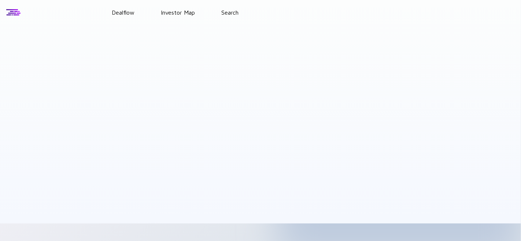
click at [121, 16] on link "Dealflow" at bounding box center [123, 12] width 23 height 7
click at [122, 11] on link "Dealflow" at bounding box center [123, 12] width 23 height 7
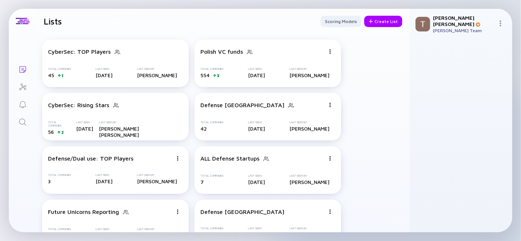
click at [19, 123] on icon "Search" at bounding box center [22, 122] width 9 height 9
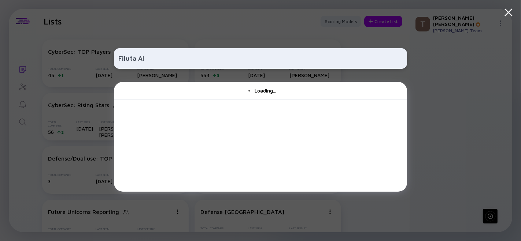
type input "Filuta AI"
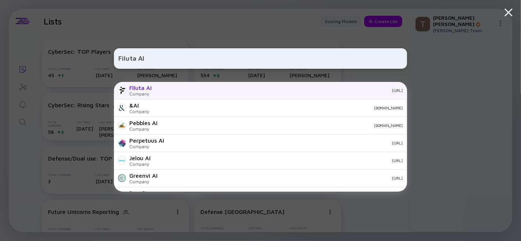
click at [144, 85] on div "Filuta AI" at bounding box center [140, 88] width 22 height 7
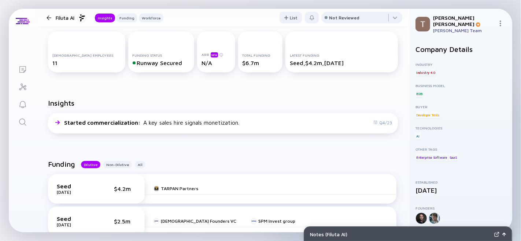
scroll to position [122, 0]
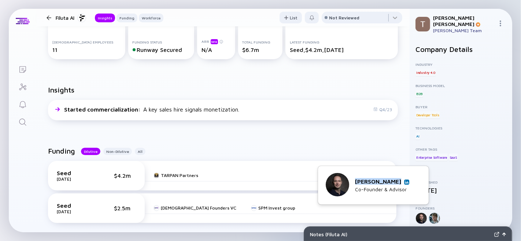
drag, startPoint x: 357, startPoint y: 182, endPoint x: 398, endPoint y: 181, distance: 41.4
click at [398, 181] on div "[PERSON_NAME] Co-Founder & Advisor" at bounding box center [373, 185] width 95 height 25
copy div "[PERSON_NAME]"
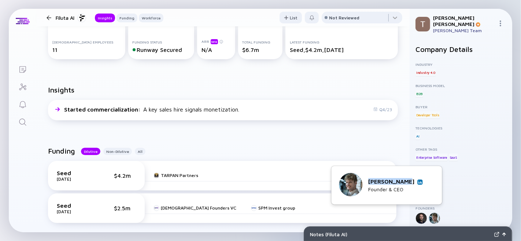
drag, startPoint x: 386, startPoint y: 182, endPoint x: 413, endPoint y: 179, distance: 27.6
click at [425, 178] on div "[PERSON_NAME] Founder & CEO" at bounding box center [386, 185] width 95 height 25
copy div "[PERSON_NAME]"
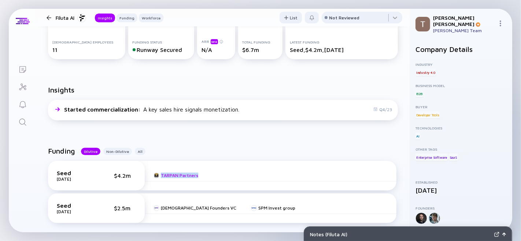
drag, startPoint x: 197, startPoint y: 177, endPoint x: 159, endPoint y: 176, distance: 38.5
click at [159, 176] on div "TARPAN Partners" at bounding box center [271, 176] width 252 height 12
copy link "TARPAN Partners"
drag, startPoint x: 270, startPoint y: 212, endPoint x: 215, endPoint y: 210, distance: 55.0
click at [215, 210] on div "[DEMOGRAPHIC_DATA] Founders VC SPM Invest group" at bounding box center [271, 208] width 252 height 12
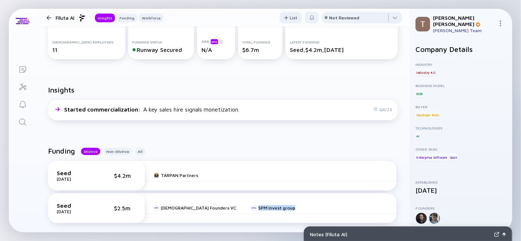
copy link "SPM Invest group"
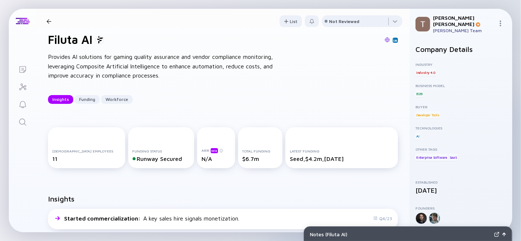
scroll to position [0, 0]
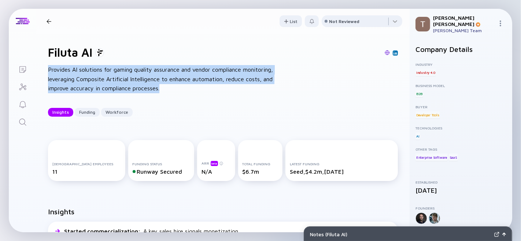
drag, startPoint x: 159, startPoint y: 88, endPoint x: 42, endPoint y: 65, distance: 118.7
click at [42, 65] on div "Filuta AI Provides AI solutions for gaming quality assurance and vendor complia…" at bounding box center [222, 81] width 373 height 95
copy div "Provides AI solutions for gaming quality assurance and vendor compliance monito…"
click at [22, 121] on icon "Search" at bounding box center [22, 122] width 9 height 9
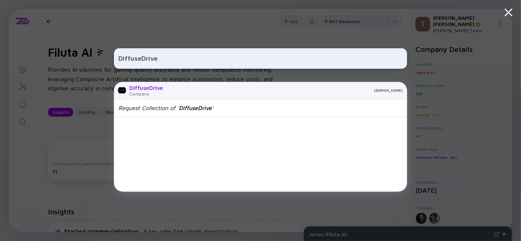
type input "DiffuseDrive"
click at [155, 88] on div "DiffuseDrive" at bounding box center [146, 88] width 34 height 7
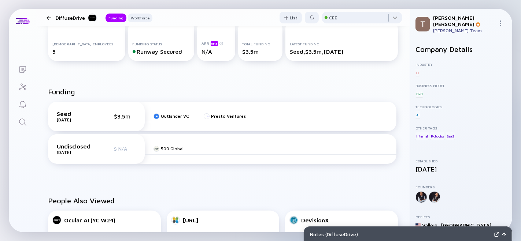
scroll to position [122, 0]
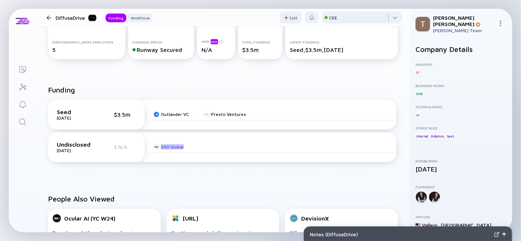
drag, startPoint x: 176, startPoint y: 147, endPoint x: 157, endPoint y: 146, distance: 19.1
click at [157, 146] on div "500 Global" at bounding box center [271, 147] width 252 height 12
copy link "500 Global"
drag, startPoint x: 257, startPoint y: 113, endPoint x: 156, endPoint y: 116, distance: 100.8
click at [156, 116] on div "Outlander VC Presto Ventures" at bounding box center [271, 115] width 252 height 12
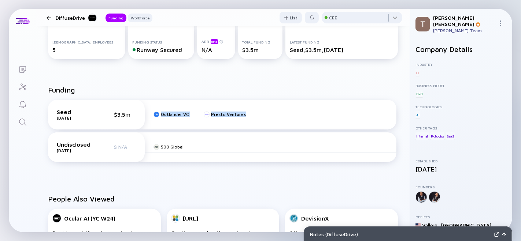
copy div "Outlander VC Presto Ventures"
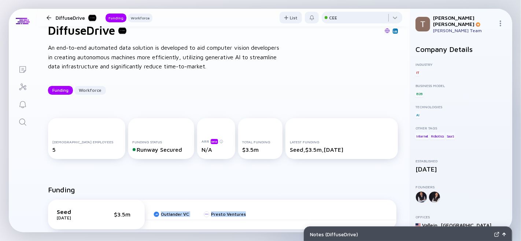
scroll to position [0, 0]
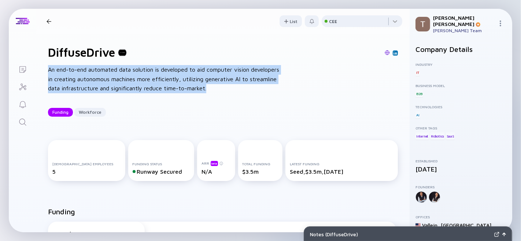
drag, startPoint x: 41, startPoint y: 66, endPoint x: 256, endPoint y: 90, distance: 216.2
click at [256, 90] on div "DiffuseDrive An end-to-end automated data solution is developed to aid computer…" at bounding box center [222, 81] width 373 height 95
copy div "An end-to-end automated data solution is developed to aid computer vision devel…"
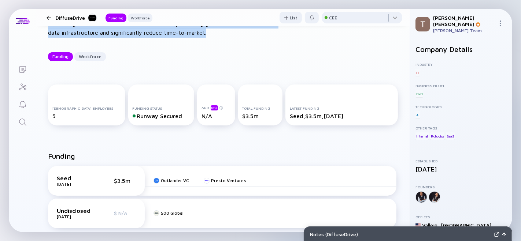
scroll to position [81, 0]
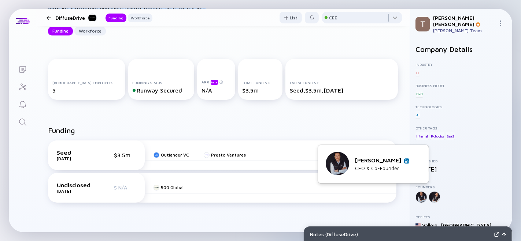
drag, startPoint x: 361, startPoint y: 163, endPoint x: 401, endPoint y: 161, distance: 40.7
click at [401, 161] on div "[PERSON_NAME] CEO & Co-Founder" at bounding box center [373, 164] width 95 height 25
copy div "[PERSON_NAME]"
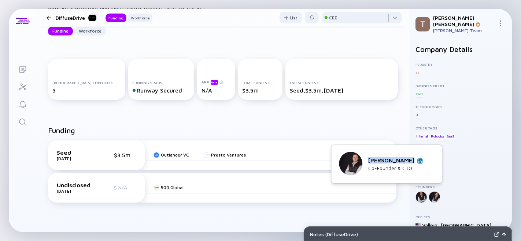
drag, startPoint x: 376, startPoint y: 160, endPoint x: 416, endPoint y: 161, distance: 39.2
click at [416, 161] on div "[PERSON_NAME]" at bounding box center [395, 160] width 54 height 7
copy div "[PERSON_NAME]"
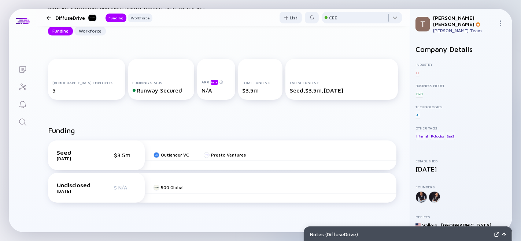
scroll to position [0, 0]
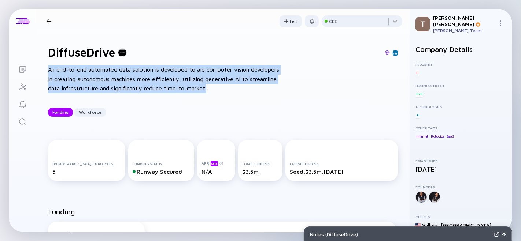
drag, startPoint x: 211, startPoint y: 92, endPoint x: 48, endPoint y: 68, distance: 165.4
click at [48, 68] on div "An end-to-end automated data solution is developed to aid computer vision devel…" at bounding box center [165, 79] width 234 height 28
click at [20, 125] on icon "Search" at bounding box center [22, 122] width 9 height 9
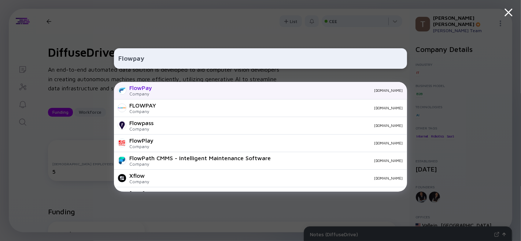
type input "Flowpay"
click at [149, 87] on div "FlowPay" at bounding box center [140, 88] width 23 height 7
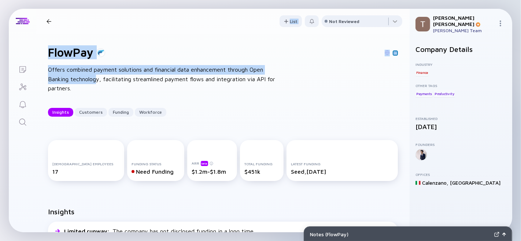
drag, startPoint x: 96, startPoint y: 83, endPoint x: 35, endPoint y: 71, distance: 62.3
click at [35, 71] on div "Lists FlowPay Insights Customers Funding Workforce List Not Reviewed FlowPay Of…" at bounding box center [260, 121] width 503 height 224
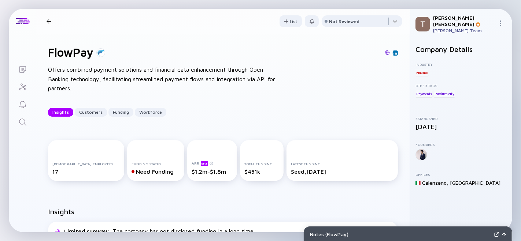
click at [73, 86] on div "Offers combined payment solutions and financial data enhancement through Open B…" at bounding box center [165, 79] width 234 height 28
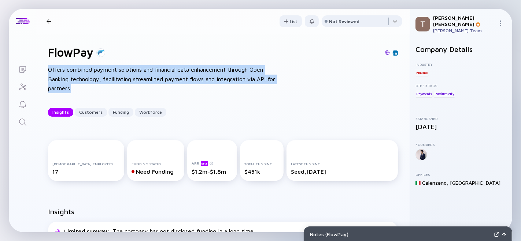
drag, startPoint x: 81, startPoint y: 93, endPoint x: 44, endPoint y: 71, distance: 43.5
click at [44, 71] on div "FlowPay Offers combined payment solutions and financial data enhancement throug…" at bounding box center [222, 81] width 373 height 95
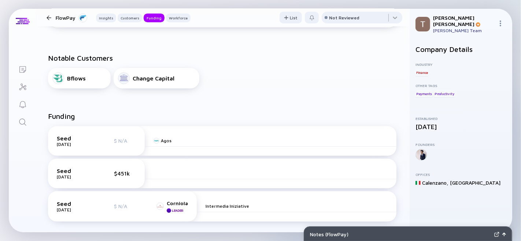
scroll to position [244, 0]
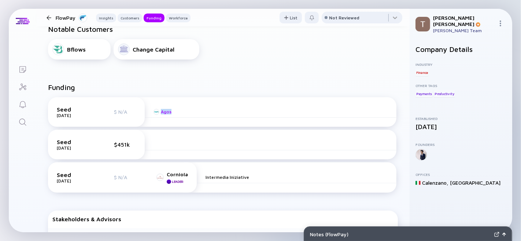
drag, startPoint x: 174, startPoint y: 125, endPoint x: 159, endPoint y: 113, distance: 18.7
click at [159, 113] on div "Seed [DATE] $ N/A Agos" at bounding box center [222, 112] width 348 height 30
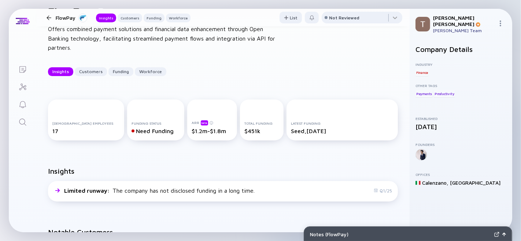
scroll to position [0, 0]
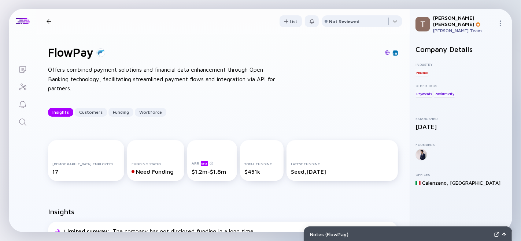
click at [19, 123] on icon "Search" at bounding box center [22, 122] width 9 height 9
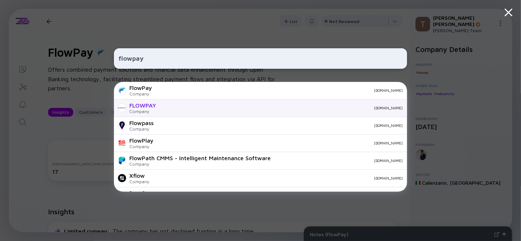
type input "flowpay"
click at [145, 106] on div "FLOWPAY" at bounding box center [142, 105] width 27 height 7
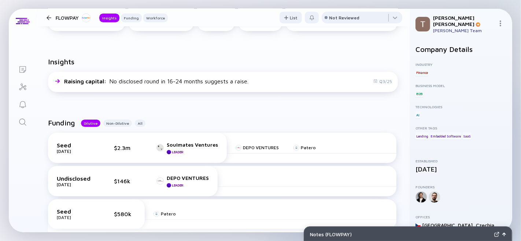
scroll to position [163, 0]
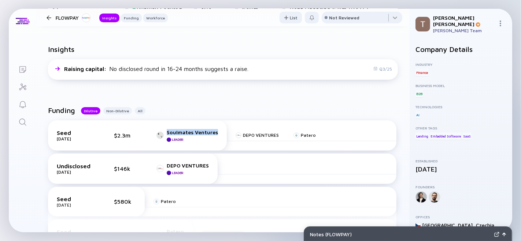
drag, startPoint x: 216, startPoint y: 133, endPoint x: 164, endPoint y: 130, distance: 51.7
click at [164, 130] on div "Seed [DATE] $2.3m Soulmates Ventures Leader" at bounding box center [137, 135] width 179 height 30
drag, startPoint x: 279, startPoint y: 135, endPoint x: 236, endPoint y: 131, distance: 43.0
click at [236, 131] on div "DEPO VENTURES Patero" at bounding box center [312, 136] width 170 height 12
drag, startPoint x: 316, startPoint y: 137, endPoint x: 297, endPoint y: 138, distance: 19.1
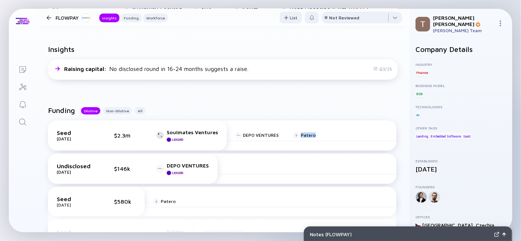
click at [297, 138] on div "DEPO VENTURES Patero" at bounding box center [312, 136] width 170 height 12
drag, startPoint x: 211, startPoint y: 167, endPoint x: 166, endPoint y: 168, distance: 44.7
click at [166, 168] on div "Undisclosed [DATE] $146k DEPO VENTURES Leader" at bounding box center [133, 169] width 170 height 30
drag, startPoint x: 183, startPoint y: 202, endPoint x: 169, endPoint y: 203, distance: 13.9
click at [169, 203] on div "Seed [DATE] $2.3m Soulmates Ventures Leader DEPO VENTURES Patero Undisclosed [D…" at bounding box center [223, 177] width 358 height 124
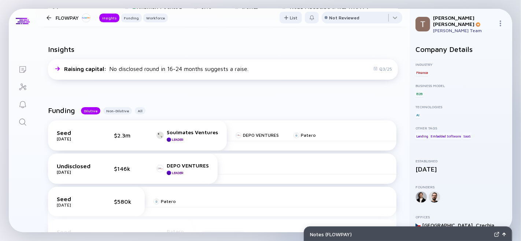
click at [184, 201] on div "Patero" at bounding box center [271, 202] width 252 height 12
drag, startPoint x: 184, startPoint y: 201, endPoint x: 161, endPoint y: 200, distance: 23.1
click at [160, 200] on div "Patero" at bounding box center [271, 202] width 252 height 12
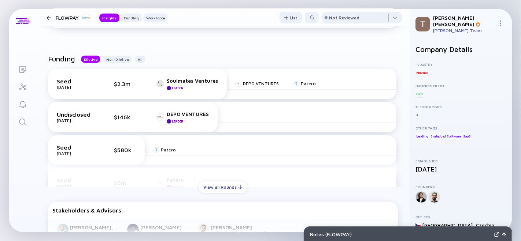
scroll to position [244, 0]
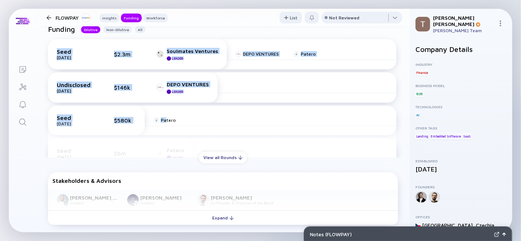
drag, startPoint x: 186, startPoint y: 122, endPoint x: 178, endPoint y: 120, distance: 8.1
click at [165, 118] on div "Seed [DATE] $2.3m Soulmates Ventures Leader DEPO VENTURES Patero Undisclosed [D…" at bounding box center [223, 95] width 358 height 124
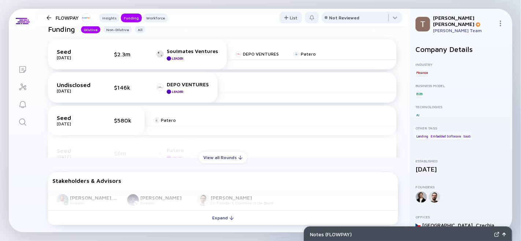
click at [190, 119] on div "Patero" at bounding box center [271, 121] width 252 height 12
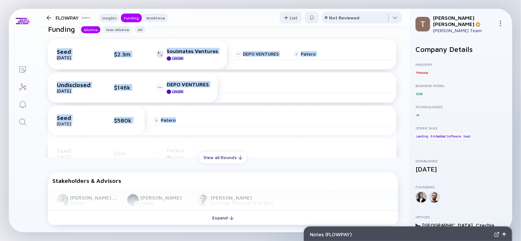
drag, startPoint x: 181, startPoint y: 121, endPoint x: 167, endPoint y: 122, distance: 13.6
click at [167, 122] on div "Seed [DATE] $2.3m Soulmates Ventures Leader DEPO VENTURES Patero Undisclosed [D…" at bounding box center [223, 95] width 358 height 124
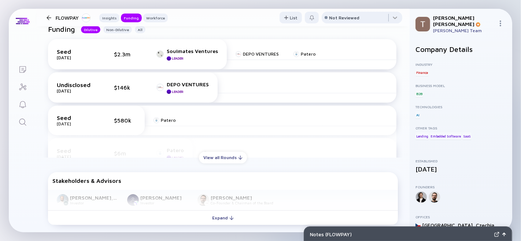
click at [167, 122] on div "Seed [DATE] $2.3m Soulmates Ventures Leader DEPO VENTURES Patero Undisclosed [D…" at bounding box center [223, 95] width 358 height 124
drag, startPoint x: 160, startPoint y: 116, endPoint x: 179, endPoint y: 117, distance: 19.0
click at [179, 117] on div "Patero" at bounding box center [271, 121] width 252 height 12
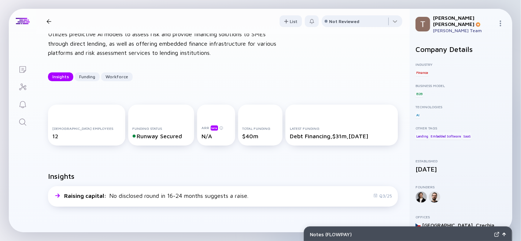
scroll to position [0, 0]
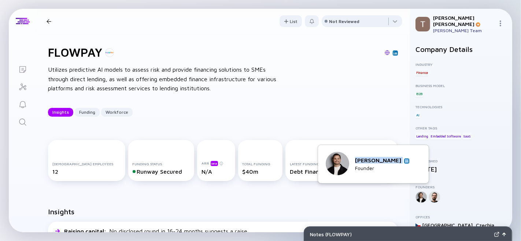
drag, startPoint x: 372, startPoint y: 161, endPoint x: 399, endPoint y: 164, distance: 28.0
click at [399, 164] on div "[PERSON_NAME] Founder" at bounding box center [373, 164] width 95 height 25
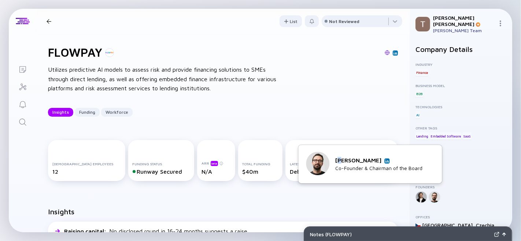
drag, startPoint x: 341, startPoint y: 156, endPoint x: 347, endPoint y: 156, distance: 6.6
click at [348, 157] on div "[PERSON_NAME] Co-Founder & Chairman of the Board" at bounding box center [370, 164] width 128 height 25
drag, startPoint x: 335, startPoint y: 157, endPoint x: 371, endPoint y: 160, distance: 35.6
click at [371, 160] on div "[PERSON_NAME]" at bounding box center [378, 160] width 87 height 7
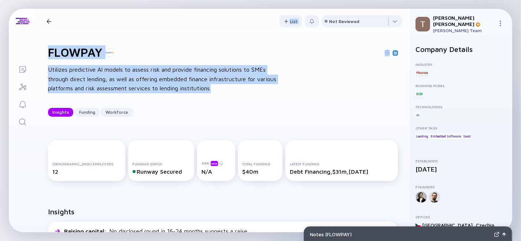
drag, startPoint x: 214, startPoint y: 89, endPoint x: 42, endPoint y: 72, distance: 173.2
click at [36, 71] on div "Lists FLOWPAY Insights Funding Workforce List Not Reviewed FLOWPAY Utilizes pre…" at bounding box center [260, 121] width 503 height 224
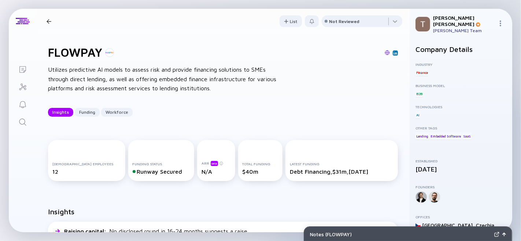
click at [182, 104] on div "FLOWPAY Utilizes predictive AI models to assess risk and provide financing solu…" at bounding box center [222, 81] width 373 height 95
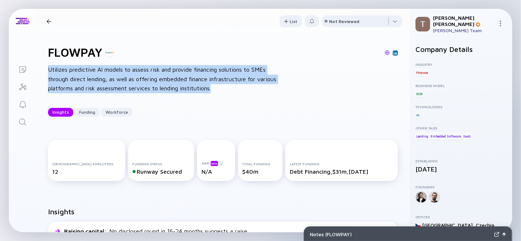
drag, startPoint x: 224, startPoint y: 89, endPoint x: 46, endPoint y: 66, distance: 179.4
click at [46, 66] on div "FLOWPAY Utilizes predictive AI models to assess risk and provide financing solu…" at bounding box center [222, 81] width 373 height 95
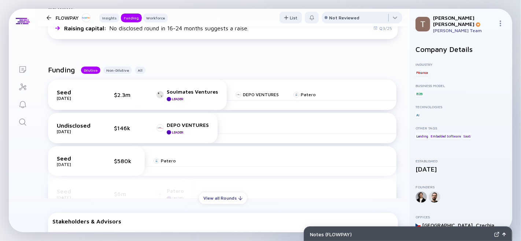
scroll to position [81, 0]
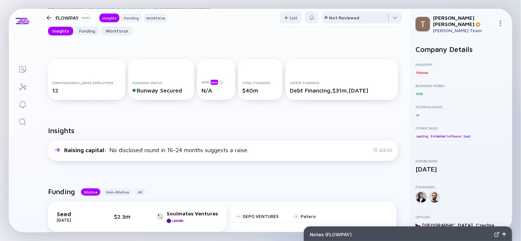
click at [20, 123] on icon "Search" at bounding box center [22, 122] width 7 height 7
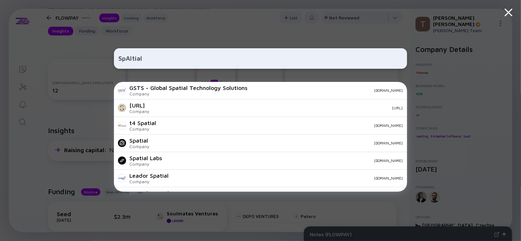
type input "SpAItial"
click at [170, 104] on div "[URL] Company [URL]" at bounding box center [260, 109] width 293 height 18
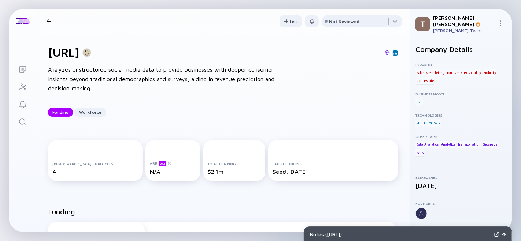
scroll to position [7, 0]
